Goal: Obtain resource: Obtain resource

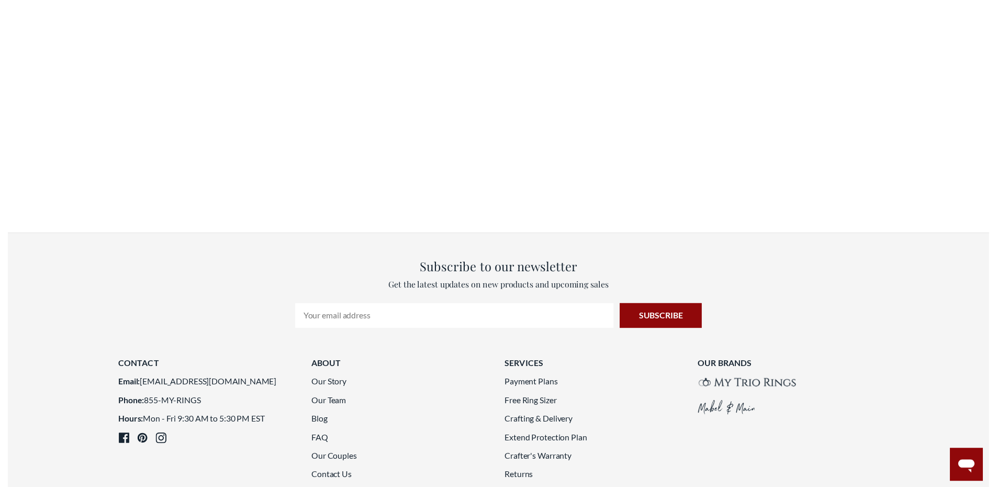
scroll to position [2262, 0]
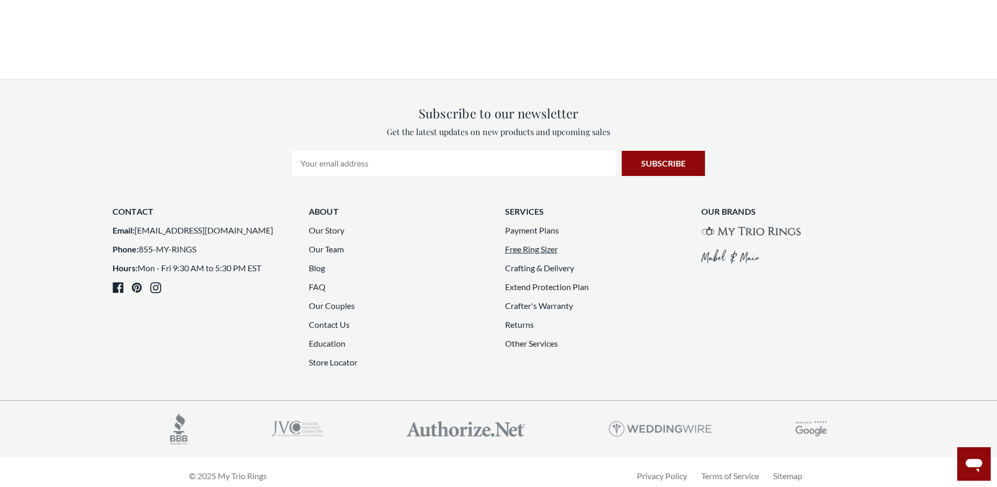
click at [529, 250] on link "Free Ring Sizer" at bounding box center [531, 249] width 53 height 10
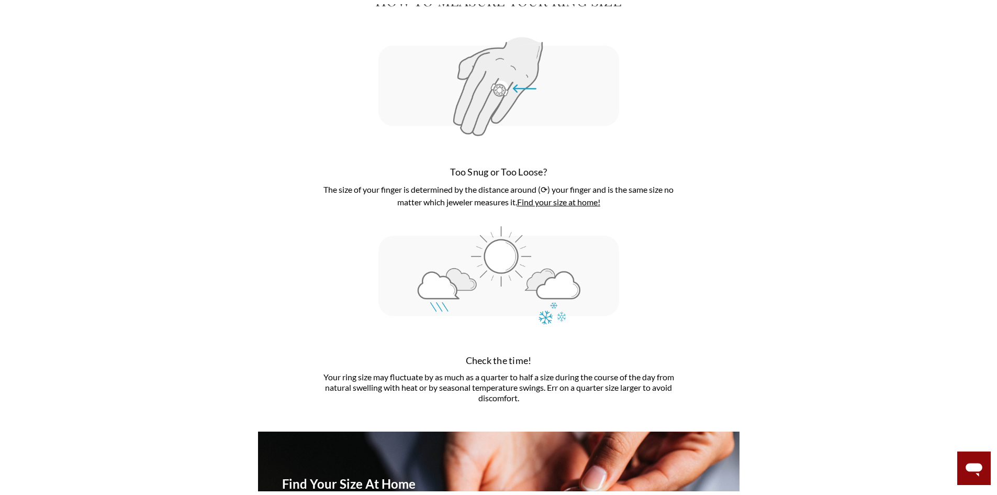
scroll to position [157, 0]
